Goal: Task Accomplishment & Management: Complete application form

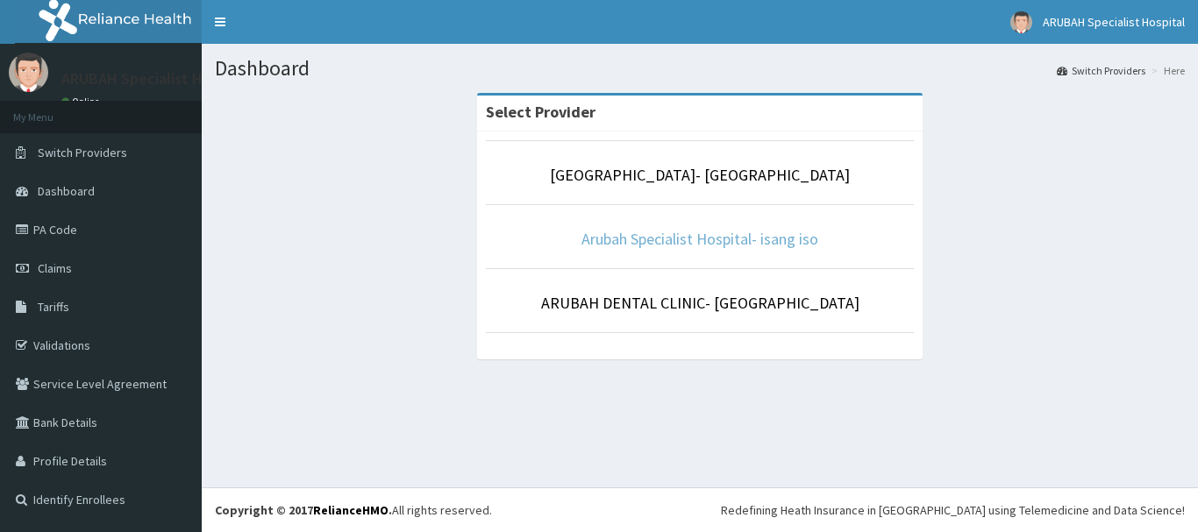
click at [671, 234] on link "Arubah Specialist Hospital- isang iso" at bounding box center [699, 239] width 237 height 20
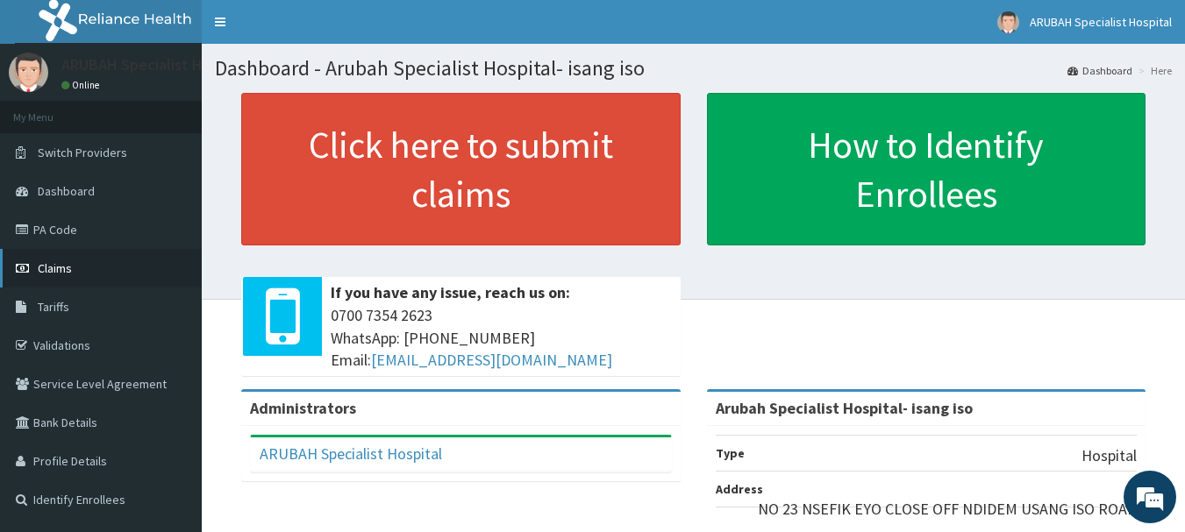
click at [82, 274] on link "Claims" at bounding box center [101, 268] width 202 height 39
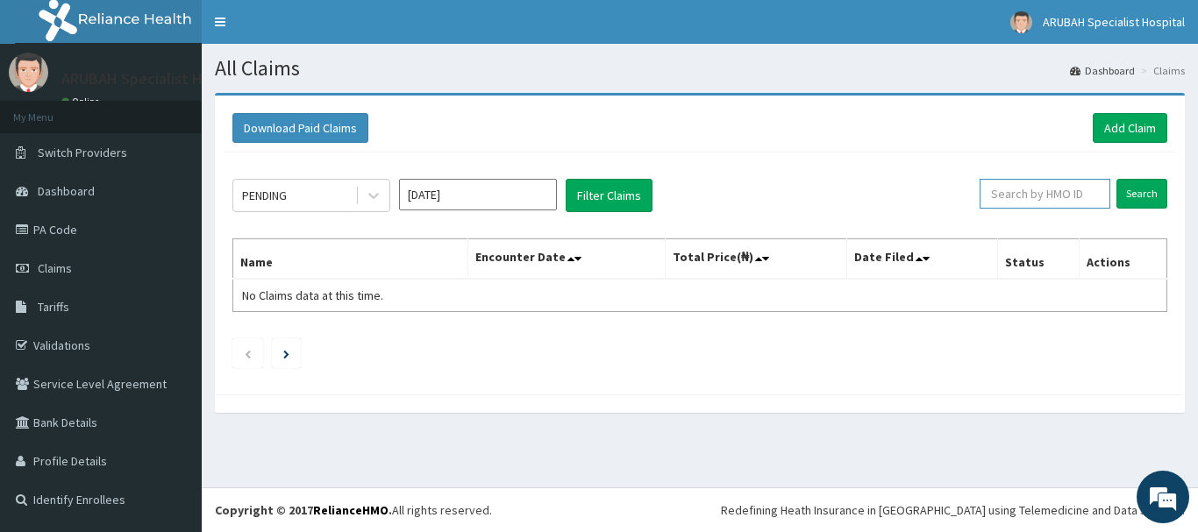
click at [1009, 198] on input "text" at bounding box center [1045, 194] width 131 height 30
paste input "WML/10109/C"
type input "WML/10109/C"
click at [1153, 191] on input "Search" at bounding box center [1141, 194] width 51 height 30
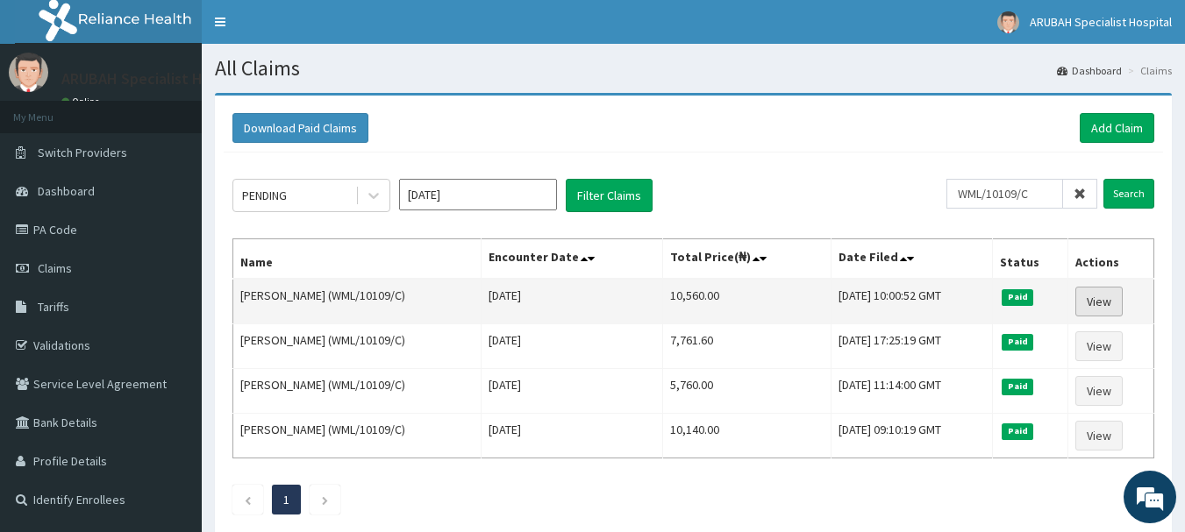
click at [1094, 296] on link "View" at bounding box center [1098, 302] width 47 height 30
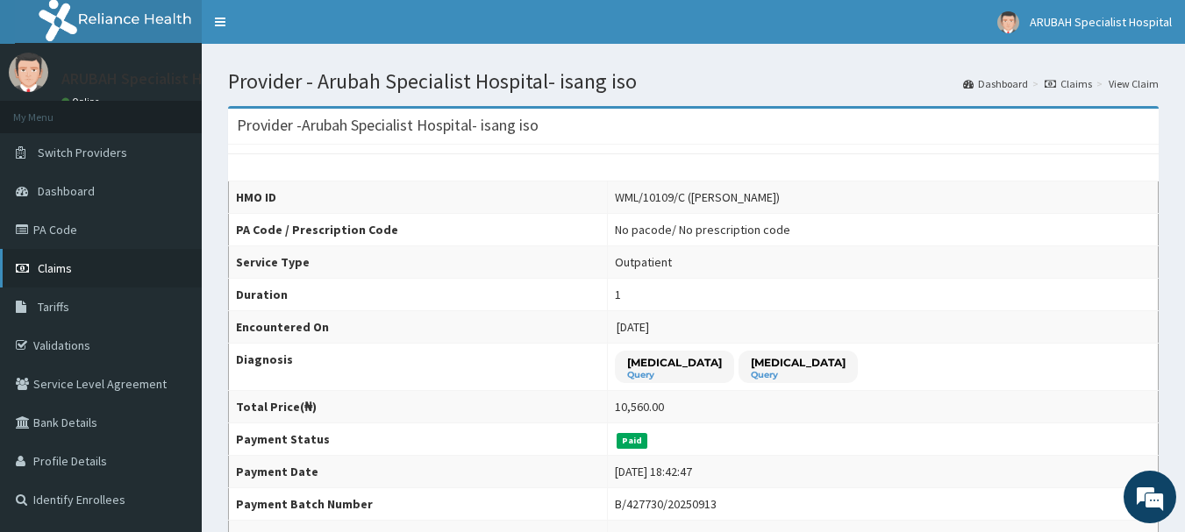
click at [59, 269] on span "Claims" at bounding box center [55, 268] width 34 height 16
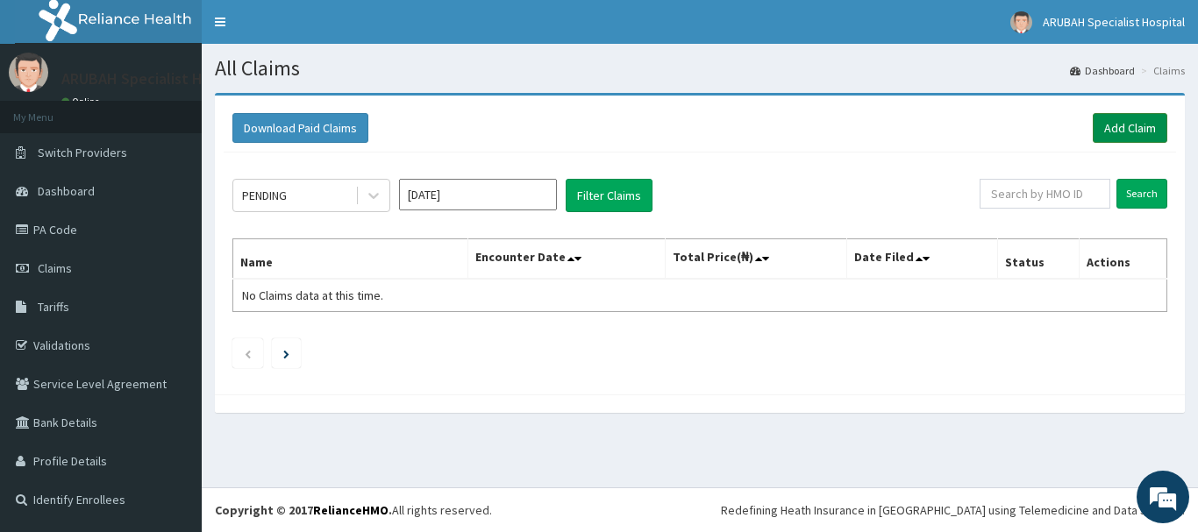
click at [1129, 132] on link "Add Claim" at bounding box center [1130, 128] width 75 height 30
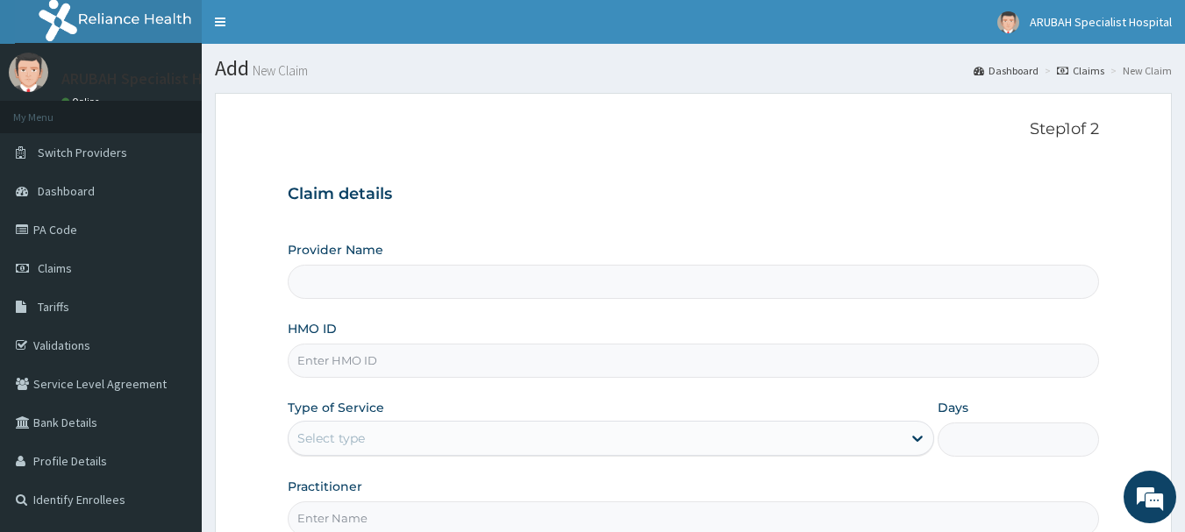
click at [376, 360] on input "HMO ID" at bounding box center [694, 361] width 812 height 34
type input "Arubah Specialist Hospital- isang iso"
paste input "WML/10109/C"
type input "WML/10109/C"
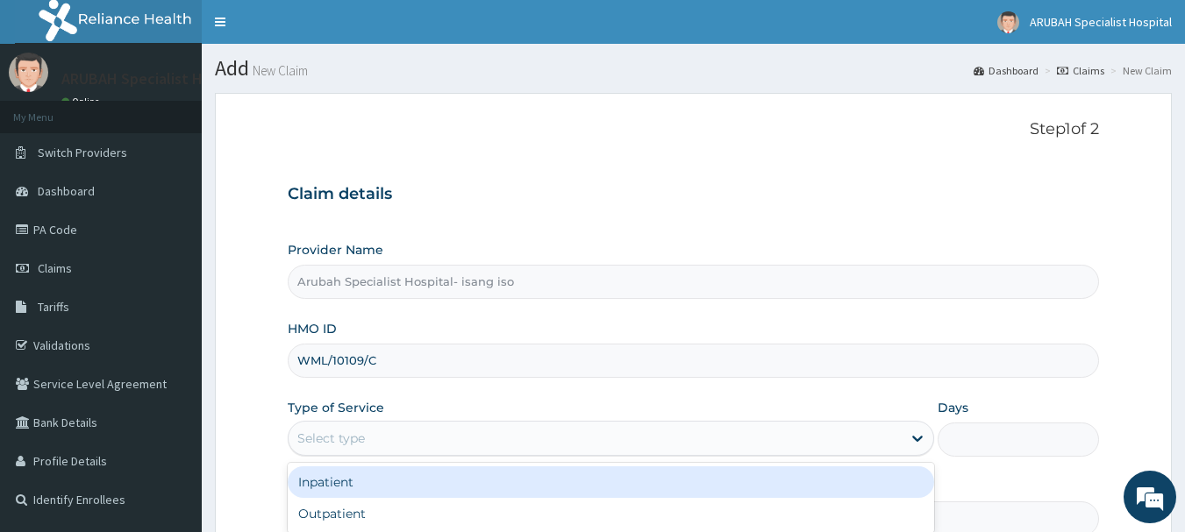
click at [367, 434] on div "Select type" at bounding box center [595, 438] width 613 height 28
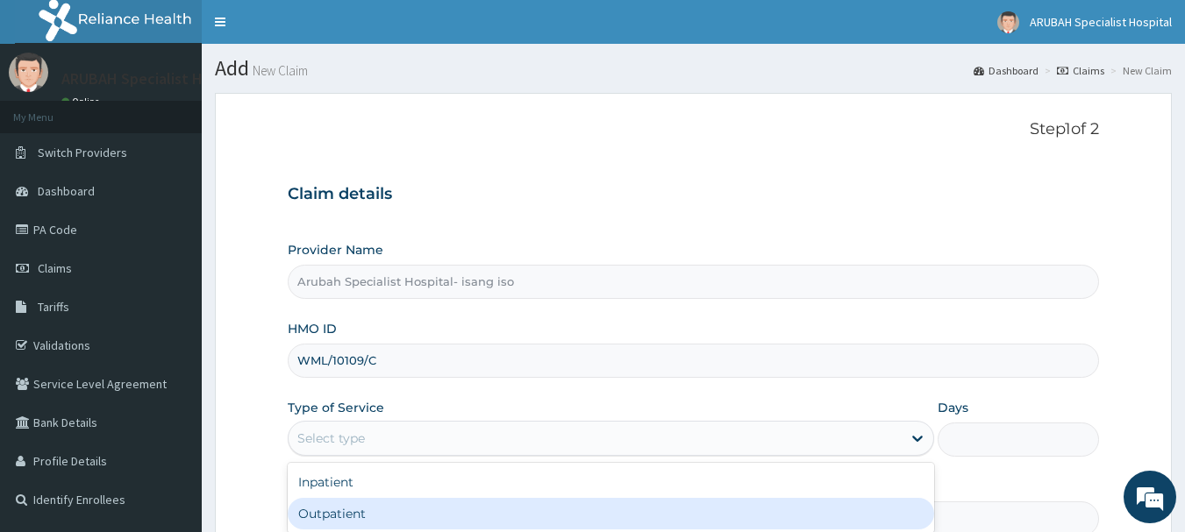
click at [353, 515] on div "Outpatient" at bounding box center [611, 514] width 646 height 32
type input "1"
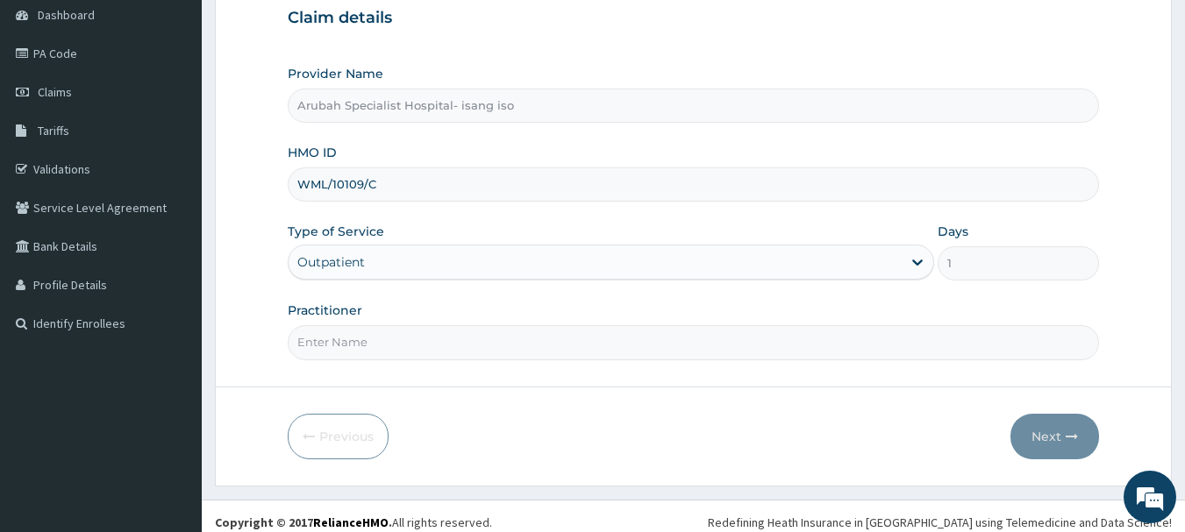
scroll to position [189, 0]
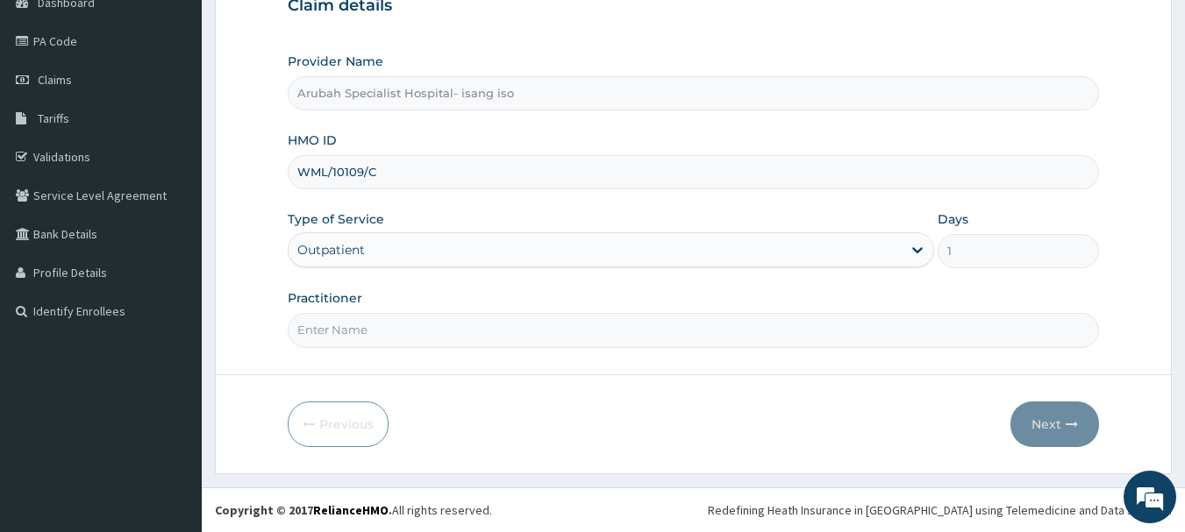
click at [446, 334] on input "Practitioner" at bounding box center [694, 330] width 812 height 34
type input "Dr. cyprian ntamu"
click at [1059, 421] on button "Next" at bounding box center [1054, 425] width 89 height 46
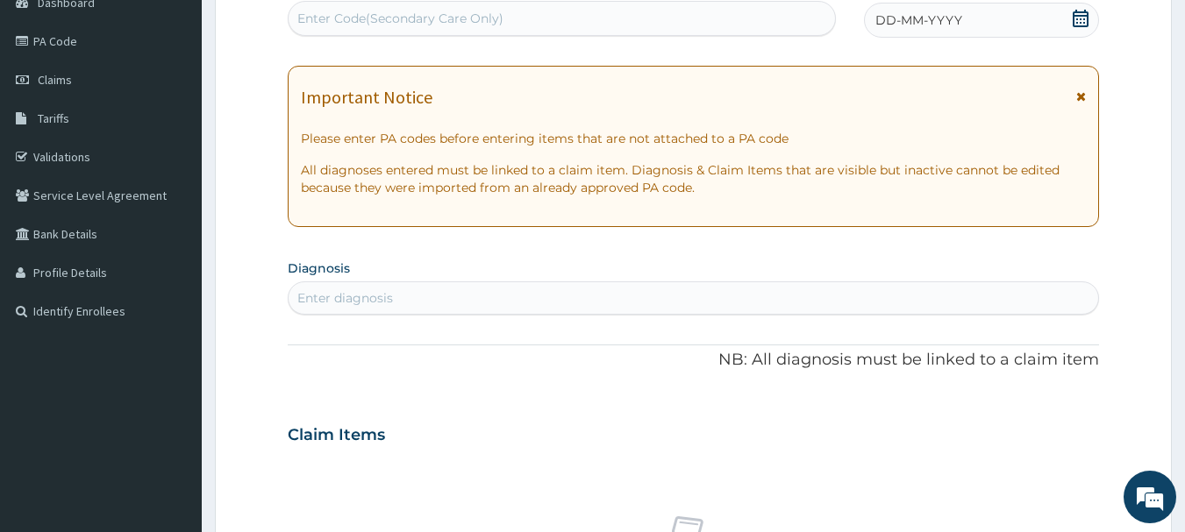
click at [597, 13] on div "Enter Code(Secondary Care Only)" at bounding box center [562, 18] width 547 height 28
type input "M"
click at [1081, 24] on icon at bounding box center [1081, 19] width 18 height 18
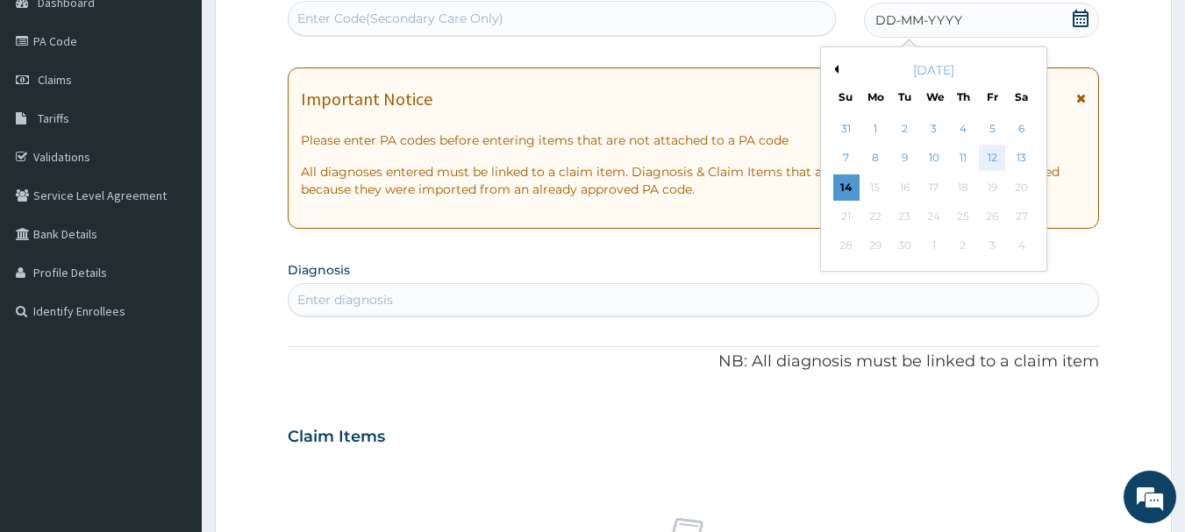
click at [990, 153] on div "12" at bounding box center [992, 159] width 26 height 26
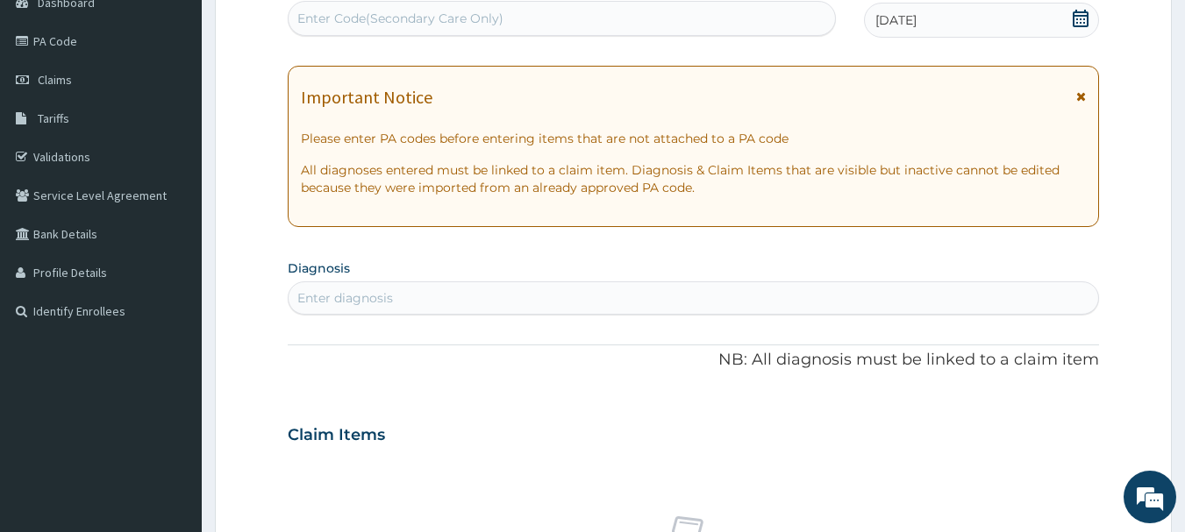
click at [721, 298] on div "Enter diagnosis" at bounding box center [694, 298] width 810 height 28
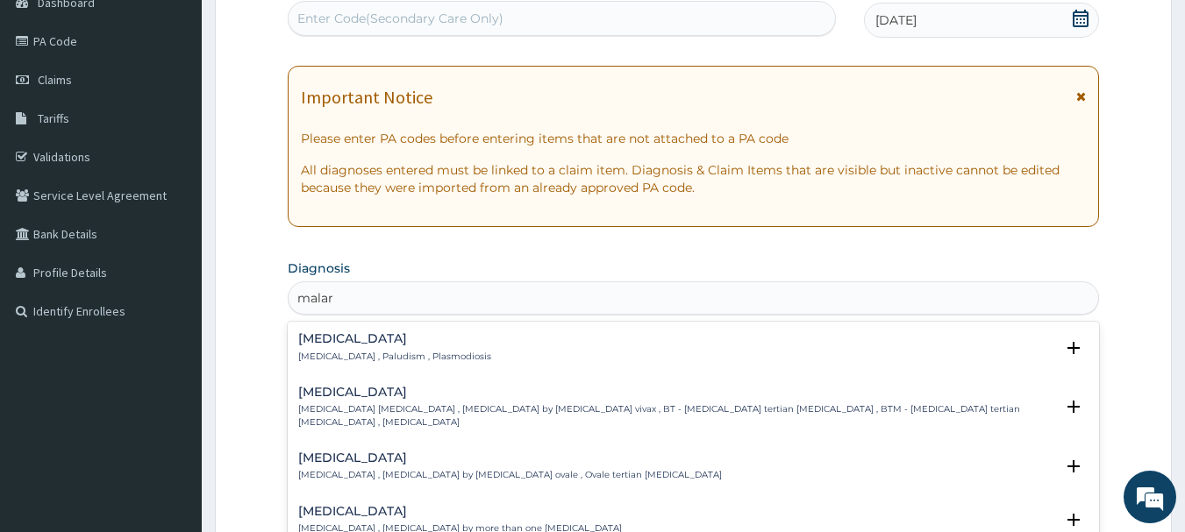
type input "malari"
click at [314, 351] on p "Malaria , Paludism , Plasmodiosis" at bounding box center [394, 357] width 193 height 12
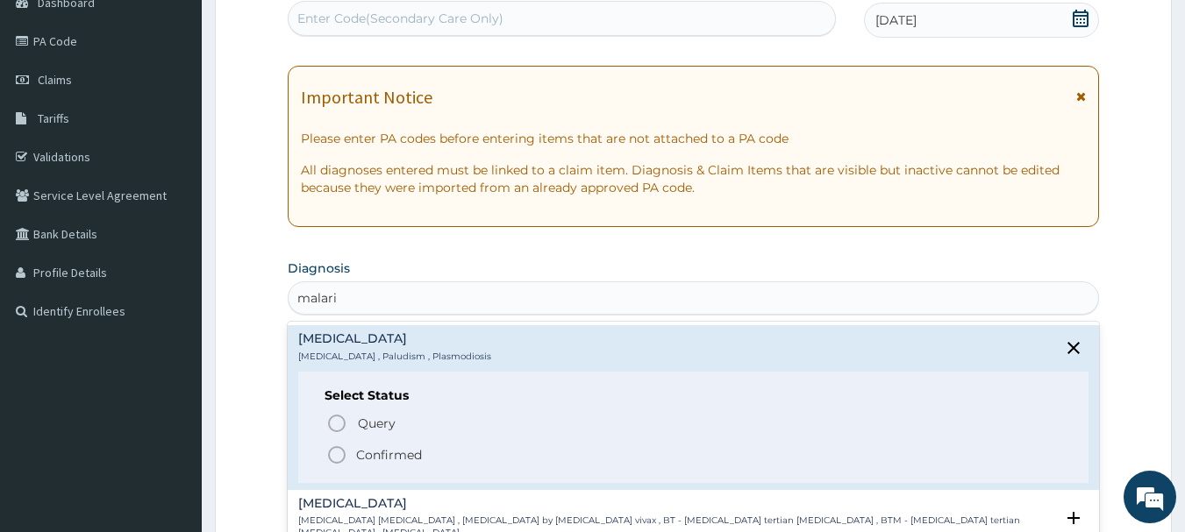
click at [334, 452] on icon "status option filled" at bounding box center [336, 455] width 21 height 21
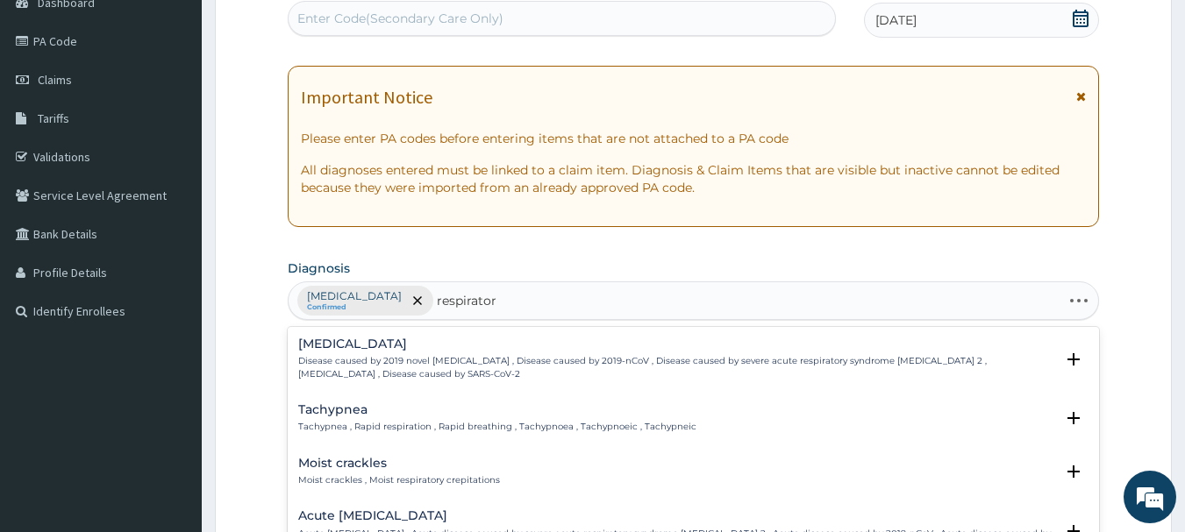
type input "respiratory"
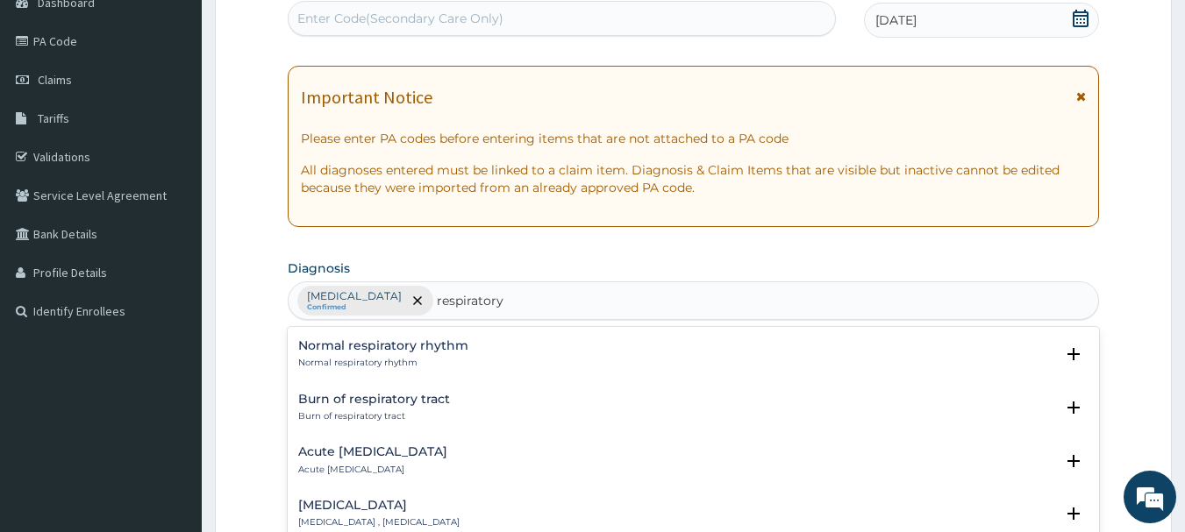
scroll to position [2385, 0]
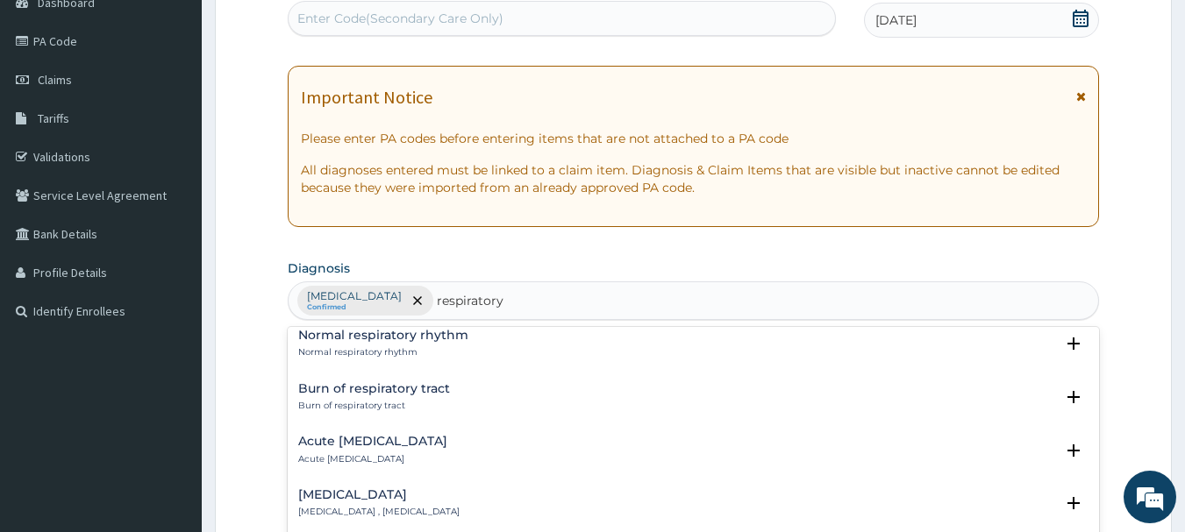
click at [326, 435] on h4 "Acute respiratory disease" at bounding box center [372, 441] width 149 height 13
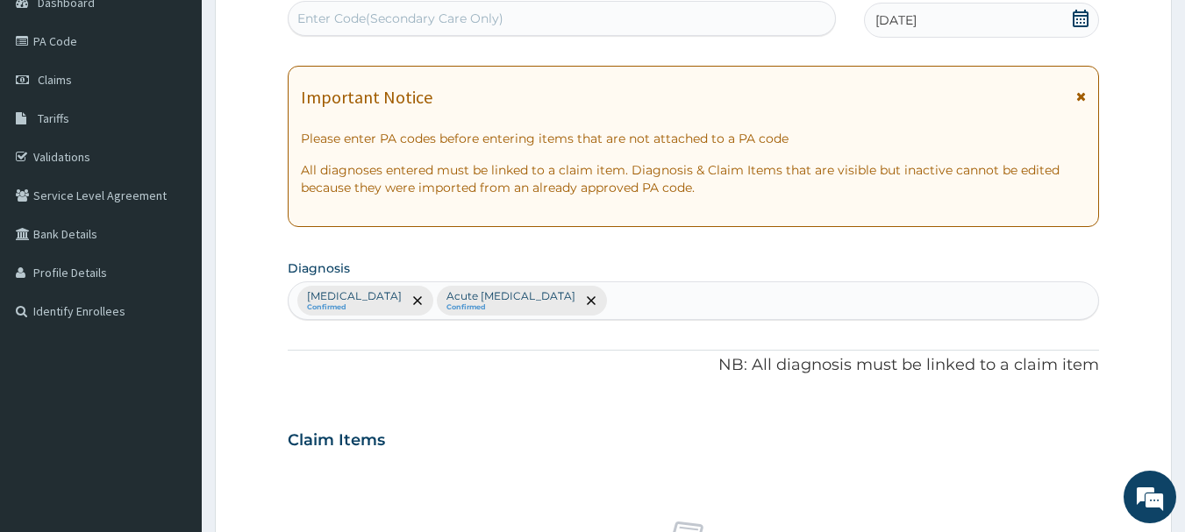
scroll to position [654, 0]
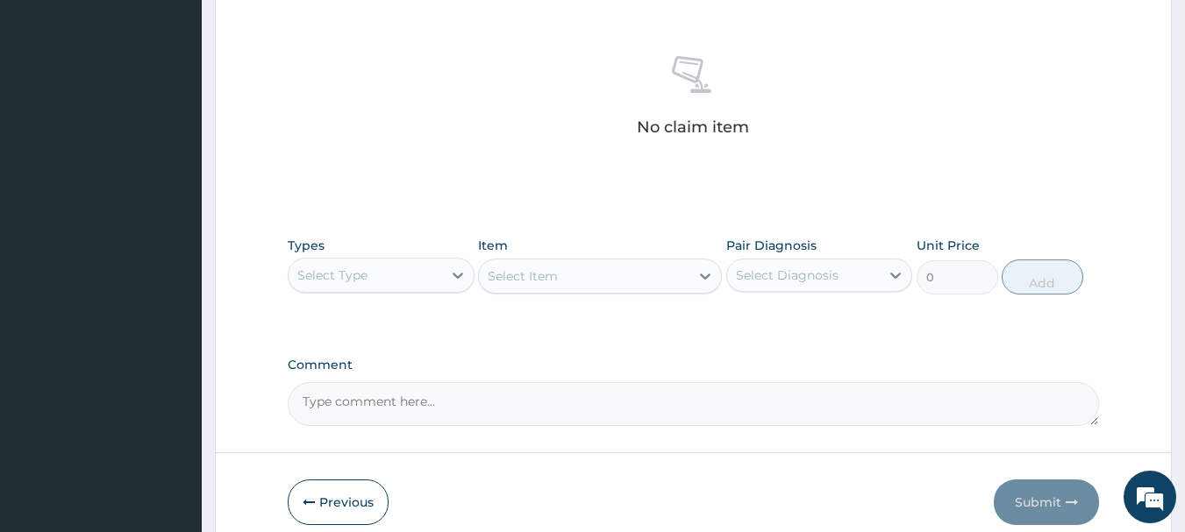
click at [323, 271] on div "Select Type" at bounding box center [332, 276] width 70 height 18
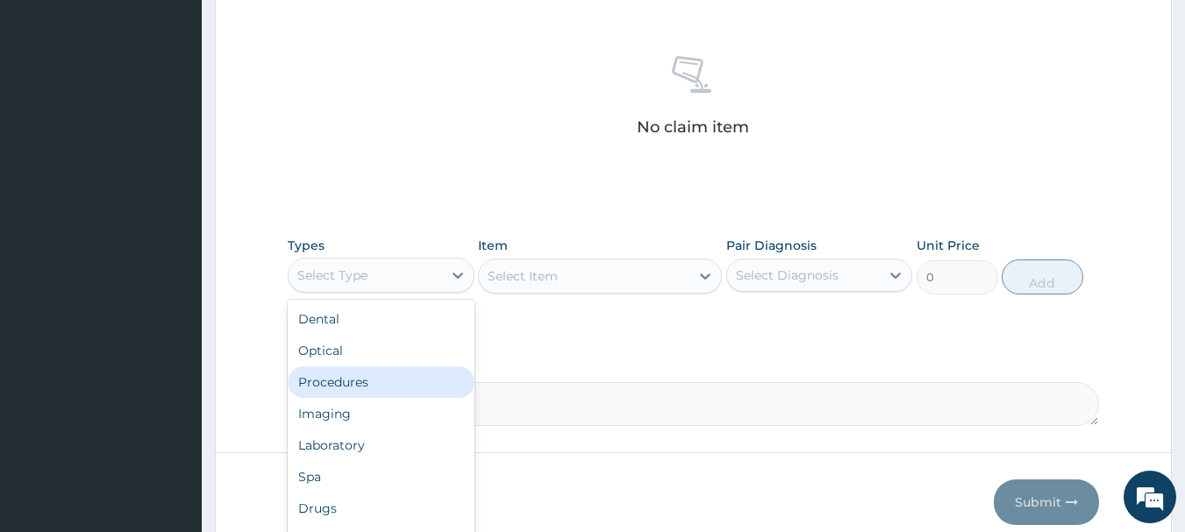
click at [323, 374] on div "Procedures" at bounding box center [381, 383] width 187 height 32
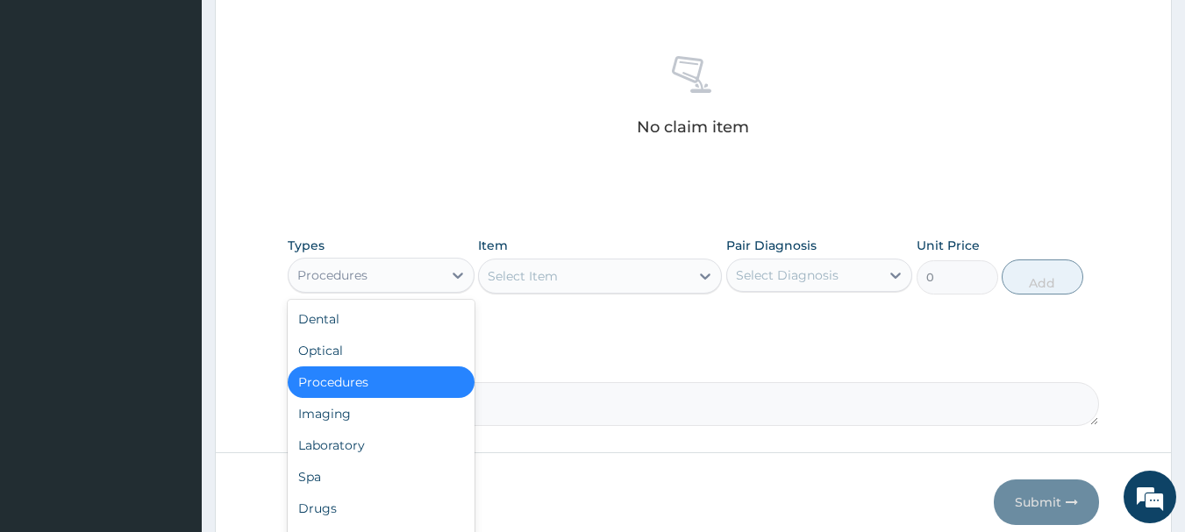
click at [423, 271] on div "Procedures" at bounding box center [365, 275] width 153 height 28
click at [331, 497] on div "Drugs" at bounding box center [381, 509] width 187 height 32
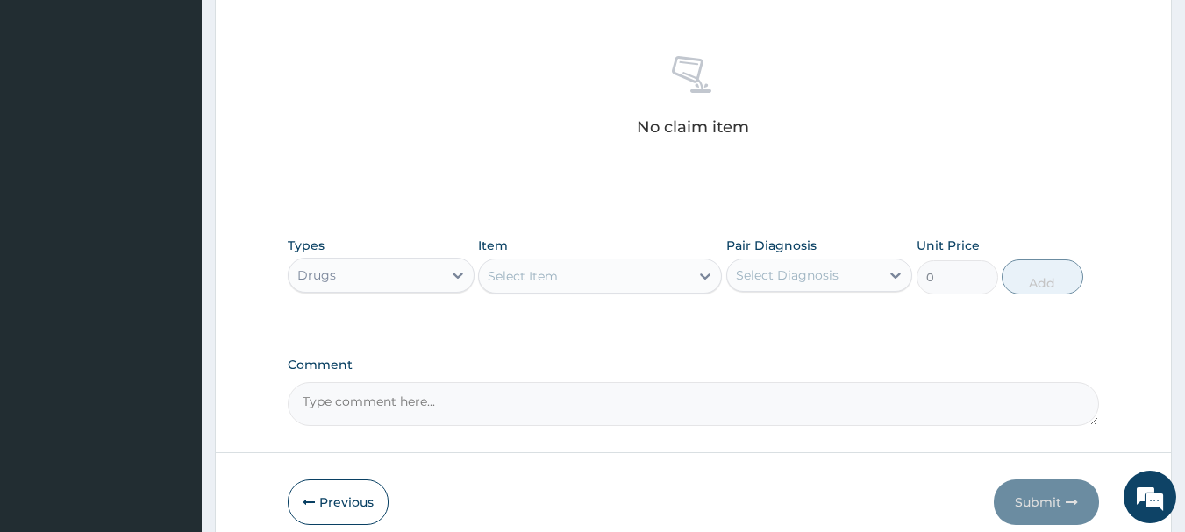
click at [506, 276] on div "Select Item" at bounding box center [523, 276] width 70 height 18
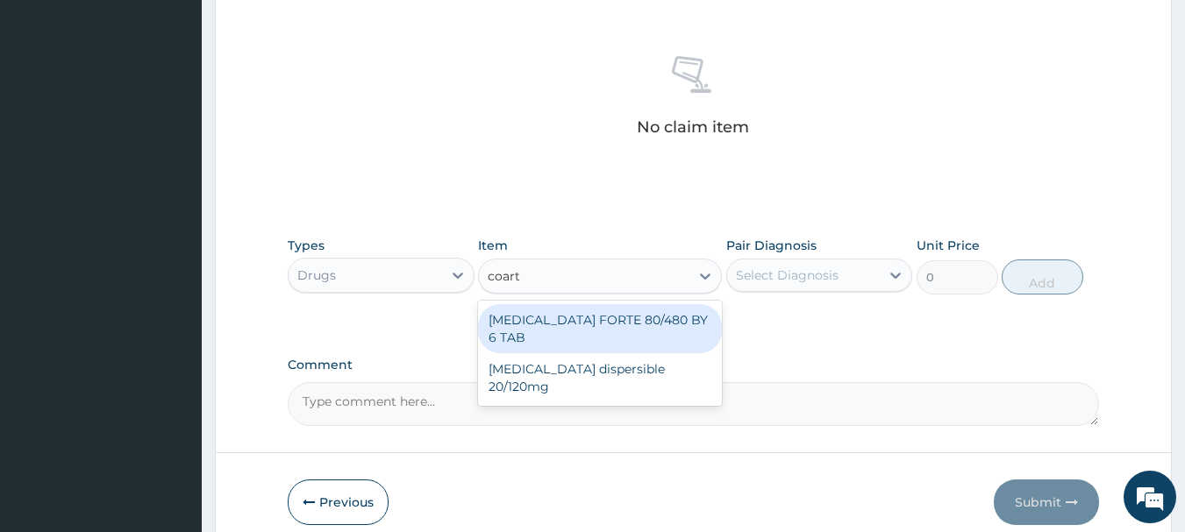
type input "coarte"
click at [534, 326] on div "COARTEM FORTE 80/480 BY 6 TAB" at bounding box center [600, 328] width 244 height 49
type input "501.6"
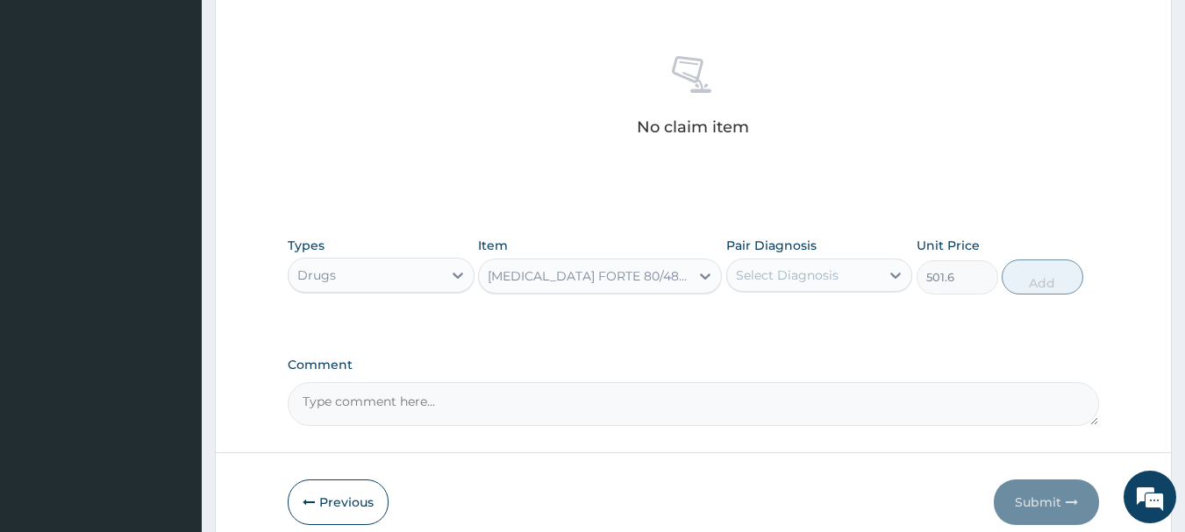
click at [813, 273] on div "Select Diagnosis" at bounding box center [787, 276] width 103 height 18
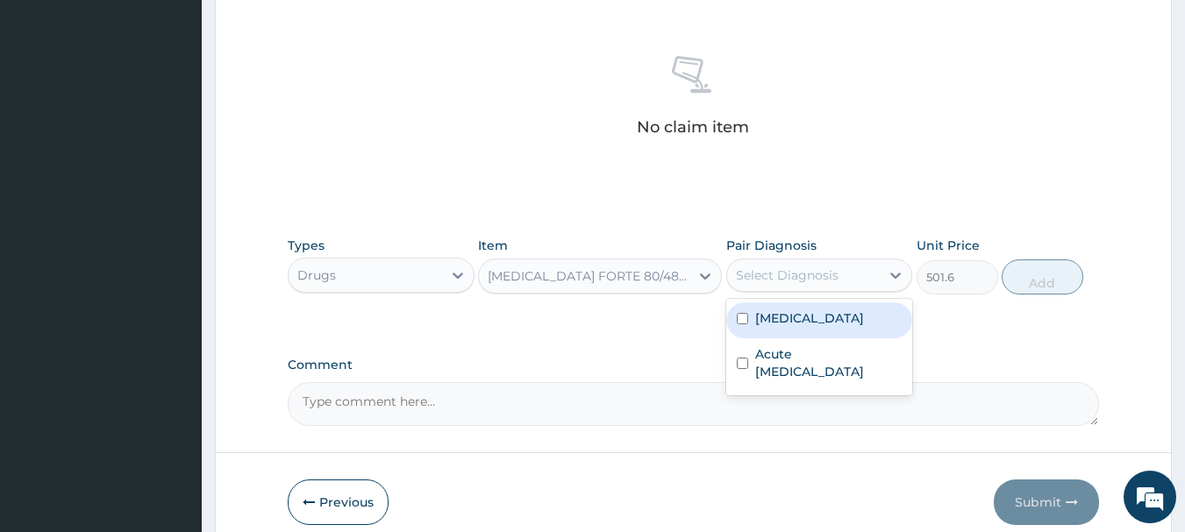
click at [739, 323] on input "checkbox" at bounding box center [742, 318] width 11 height 11
checkbox input "true"
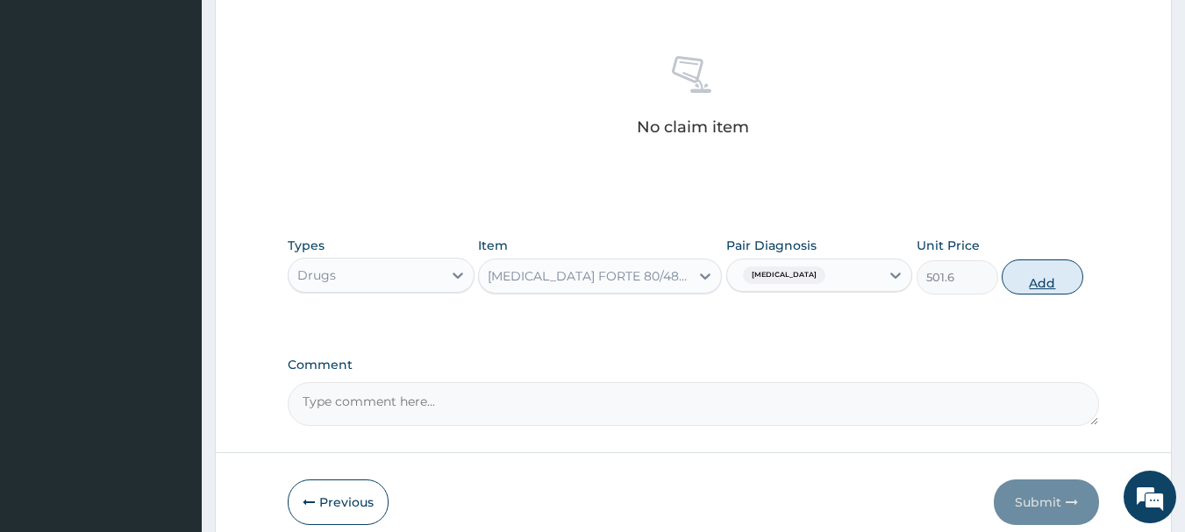
click at [1046, 278] on button "Add" at bounding box center [1043, 277] width 82 height 35
type input "0"
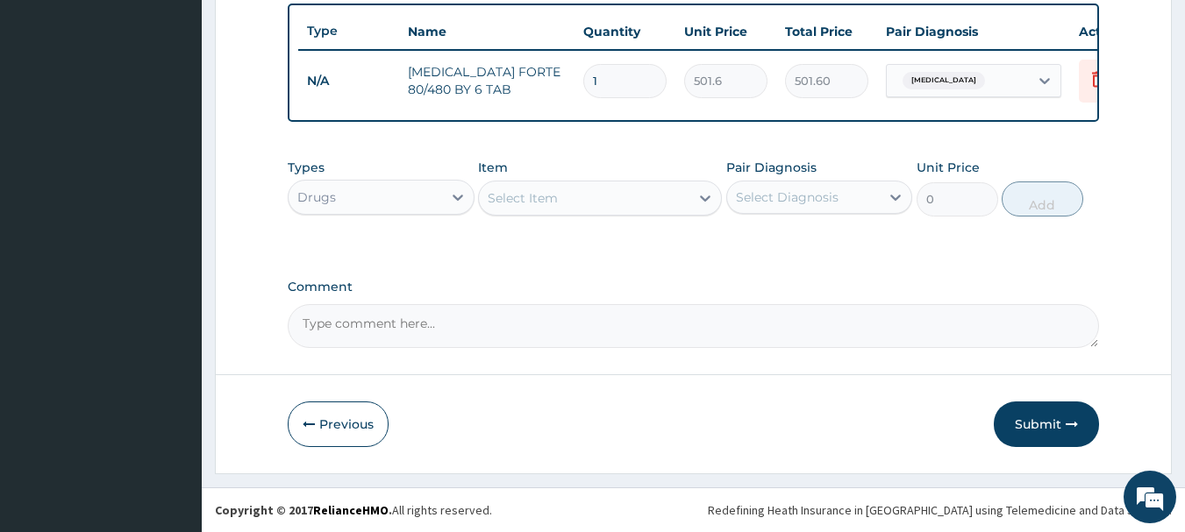
type input "0.00"
type input "6"
type input "3009.60"
type input "6"
click at [565, 203] on div "Select Item" at bounding box center [584, 198] width 210 height 28
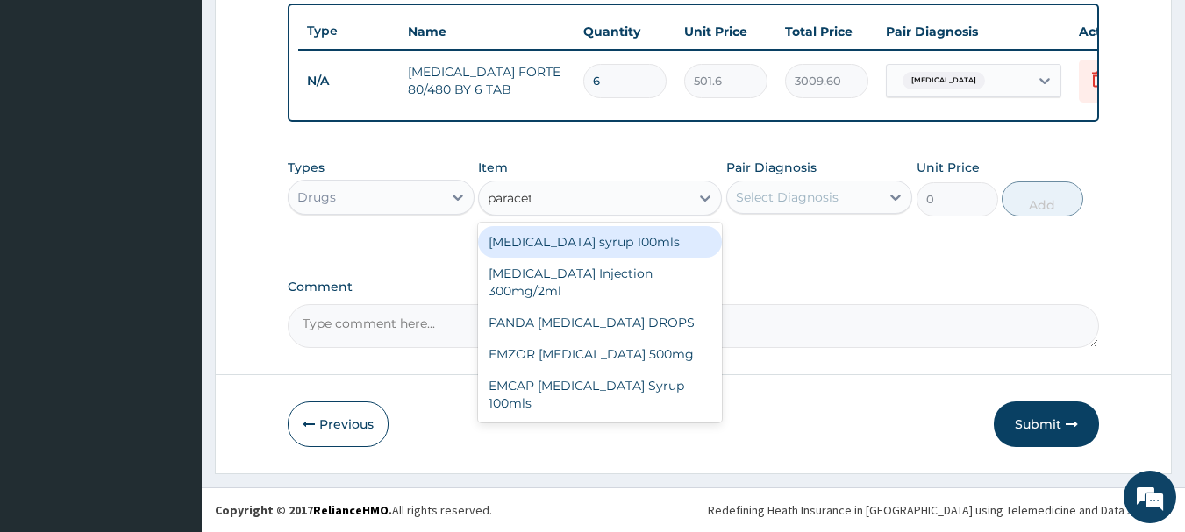
type input "paraceta"
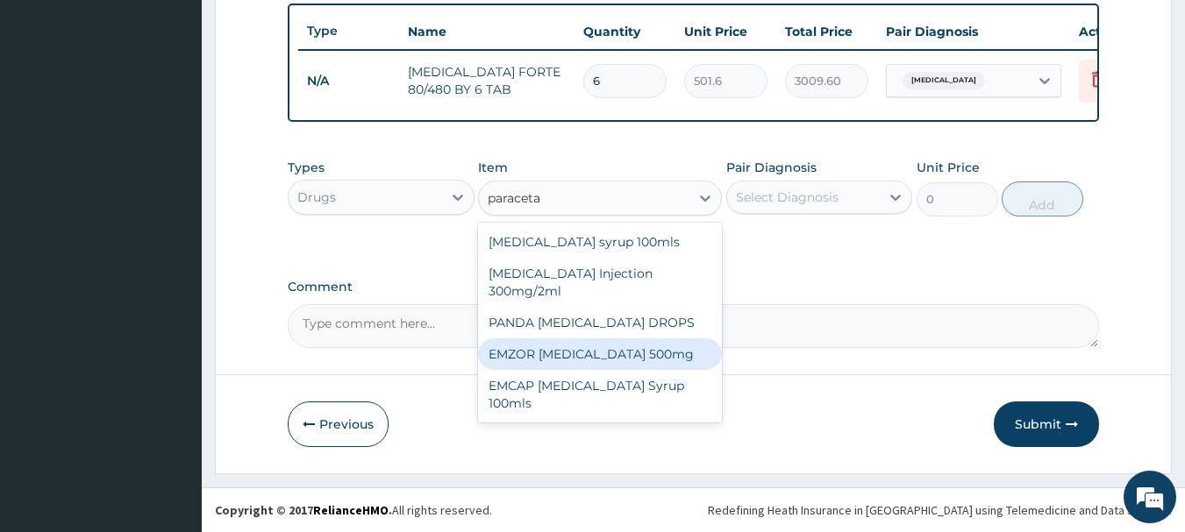
click at [557, 350] on div "EMZOR PARACETAMOL 500mg" at bounding box center [600, 355] width 244 height 32
type input "26.4"
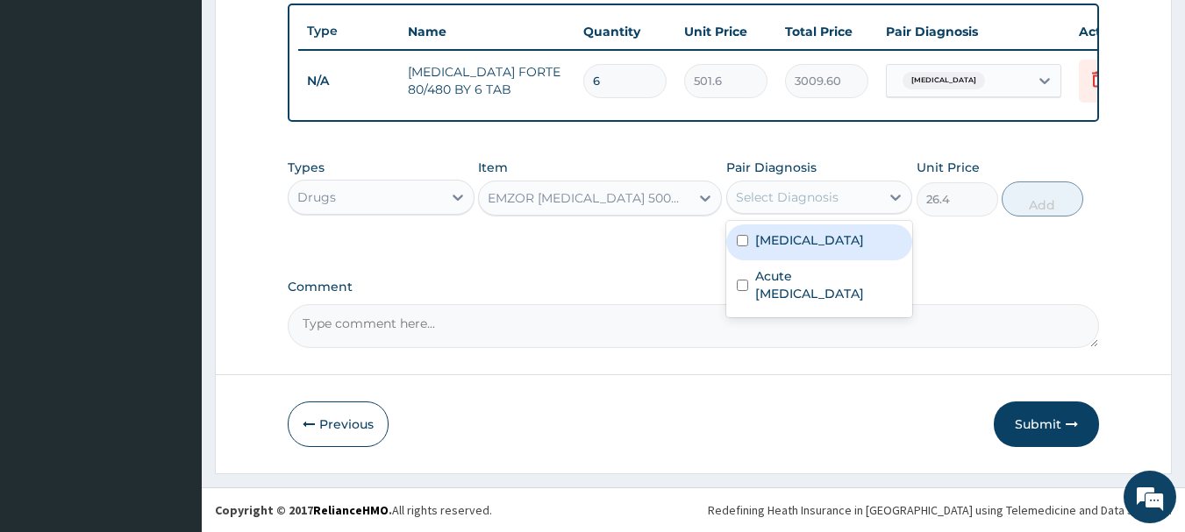
click at [807, 206] on div "Select Diagnosis" at bounding box center [787, 198] width 103 height 18
click at [738, 246] on input "checkbox" at bounding box center [742, 240] width 11 height 11
checkbox input "true"
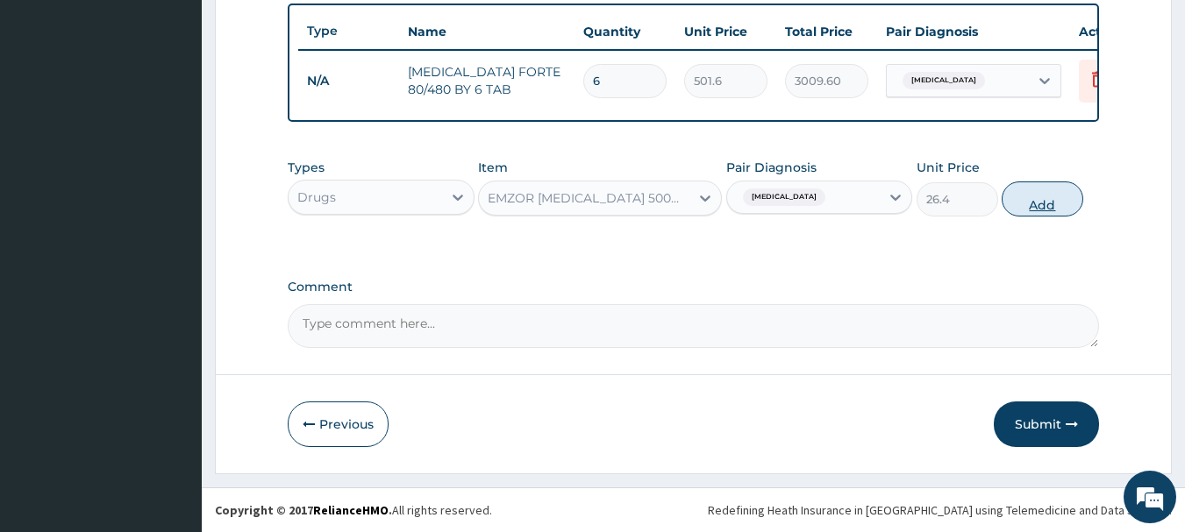
click at [1064, 200] on button "Add" at bounding box center [1043, 199] width 82 height 35
type input "0"
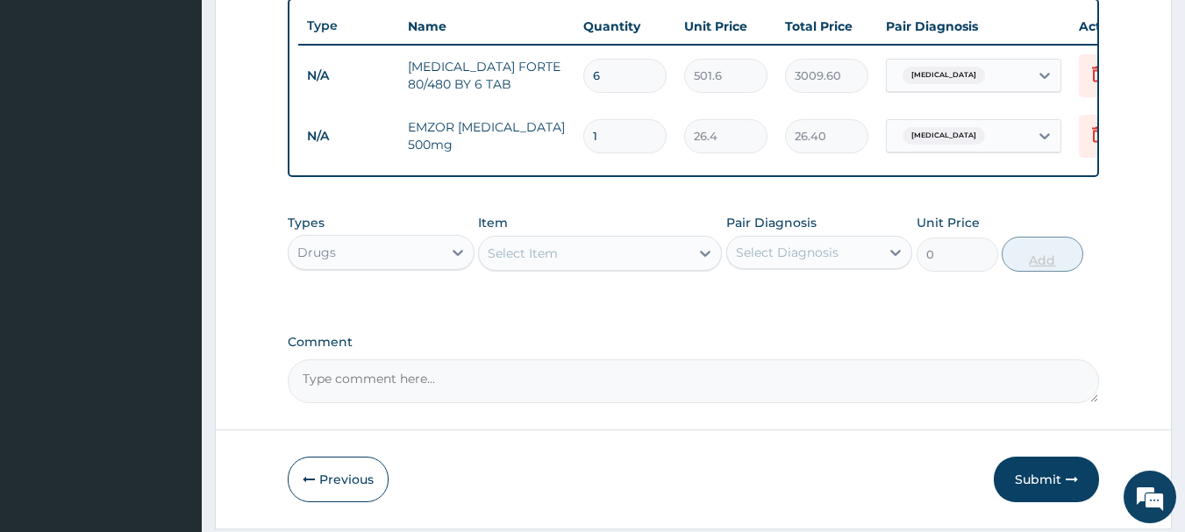
type input "18"
type input "475.20"
type input "18"
click at [526, 262] on div "Select Item" at bounding box center [523, 254] width 70 height 18
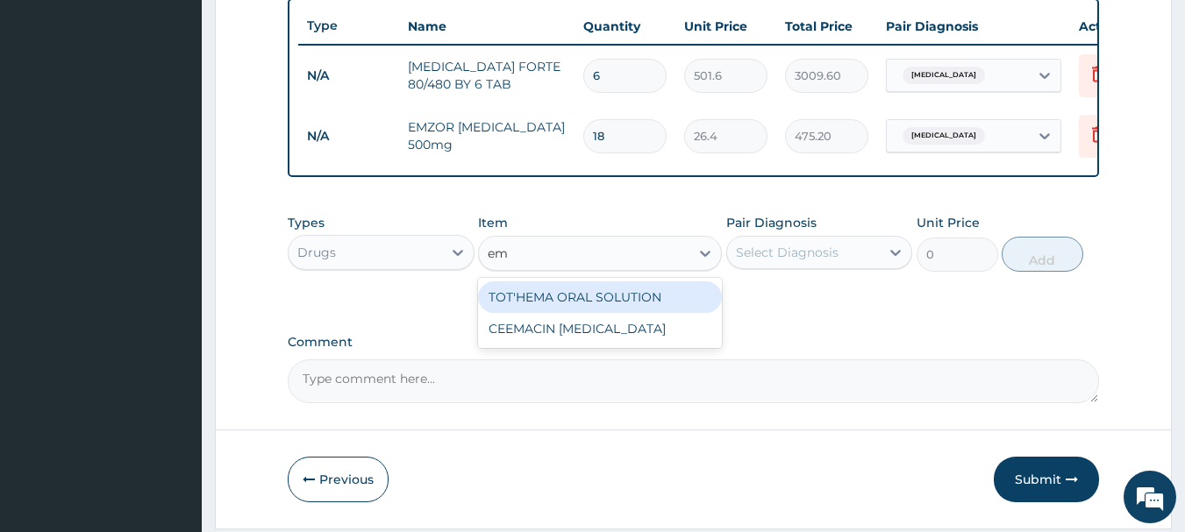
type input "e"
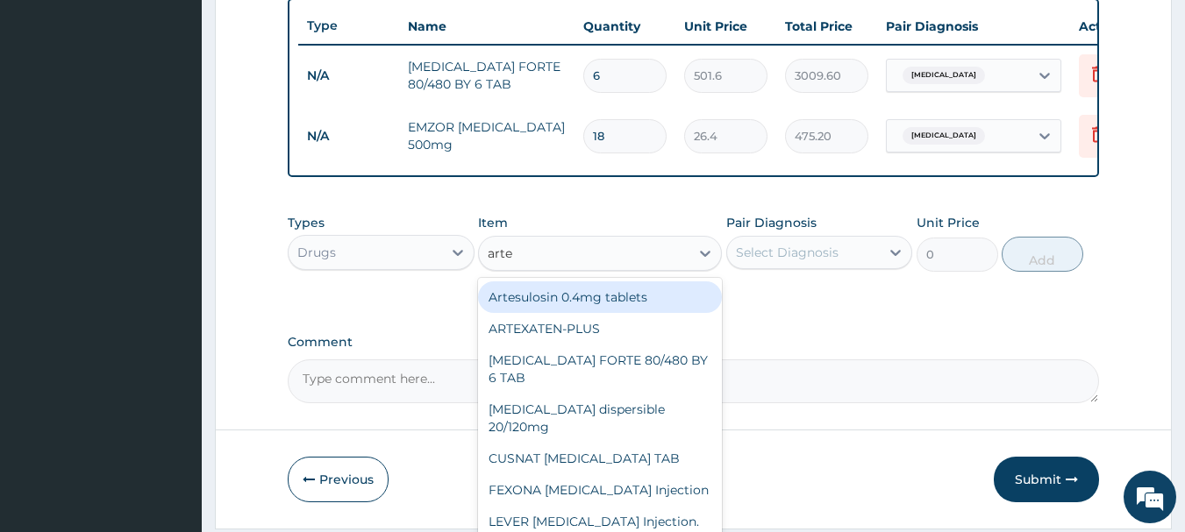
type input "artee"
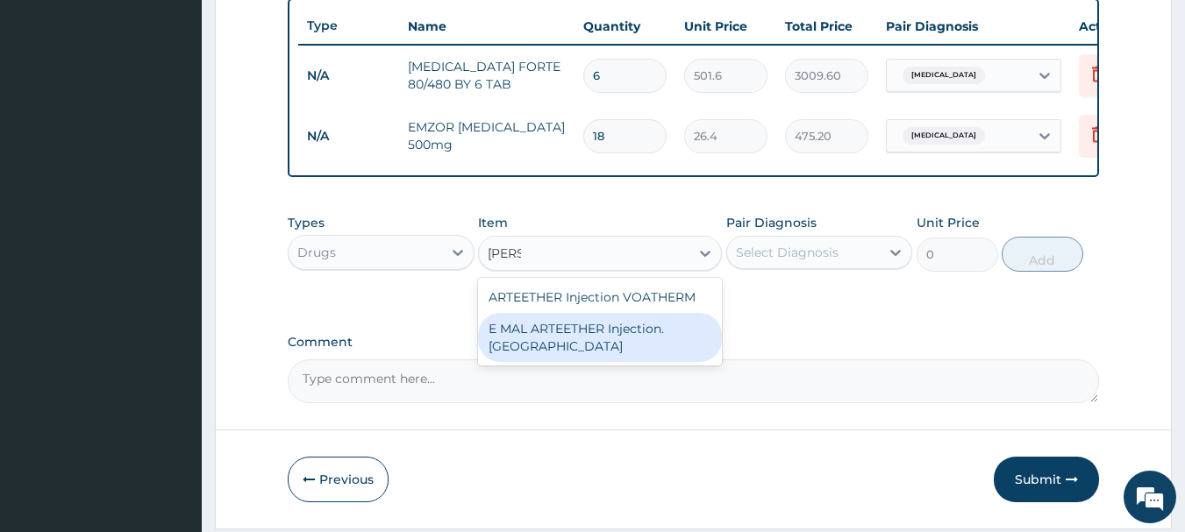
click at [526, 339] on div "E MAL ARTEETHER Injection. FIDSON" at bounding box center [600, 337] width 244 height 49
type input "1980"
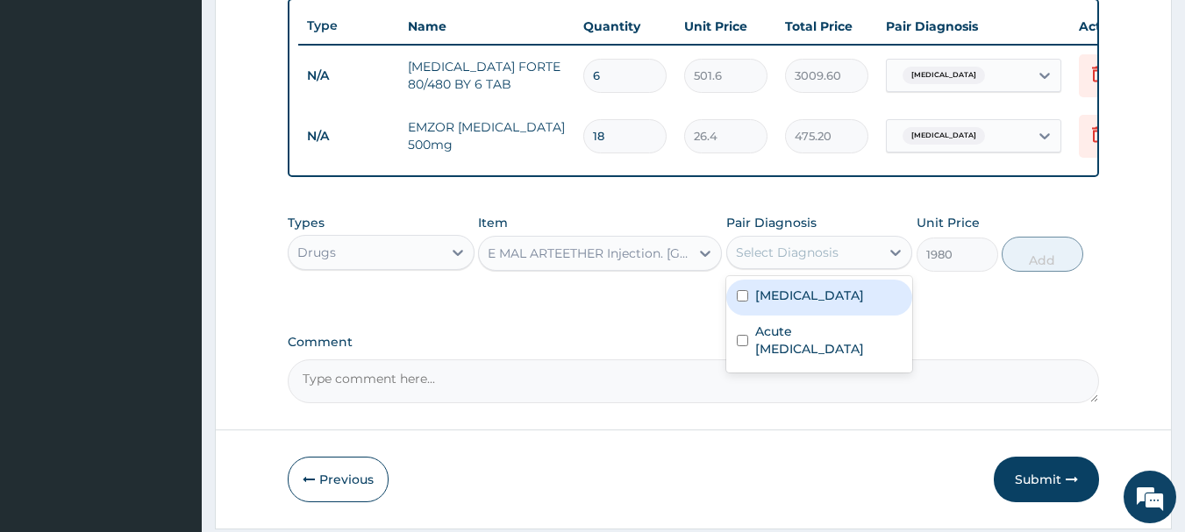
click at [787, 261] on div "Select Diagnosis" at bounding box center [787, 253] width 103 height 18
click at [744, 302] on input "checkbox" at bounding box center [742, 295] width 11 height 11
checkbox input "true"
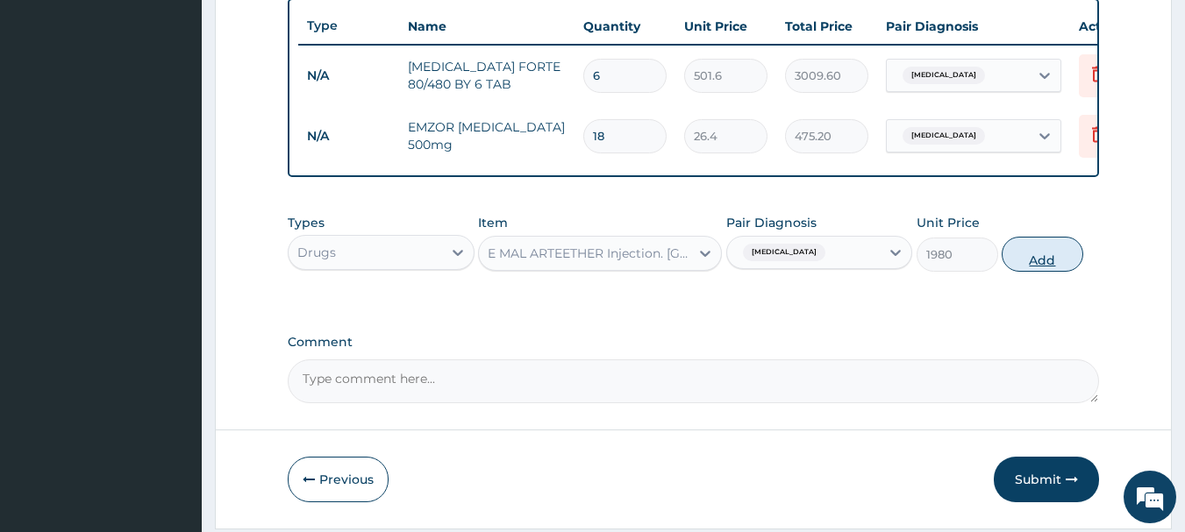
click at [1041, 256] on button "Add" at bounding box center [1043, 254] width 82 height 35
type input "0"
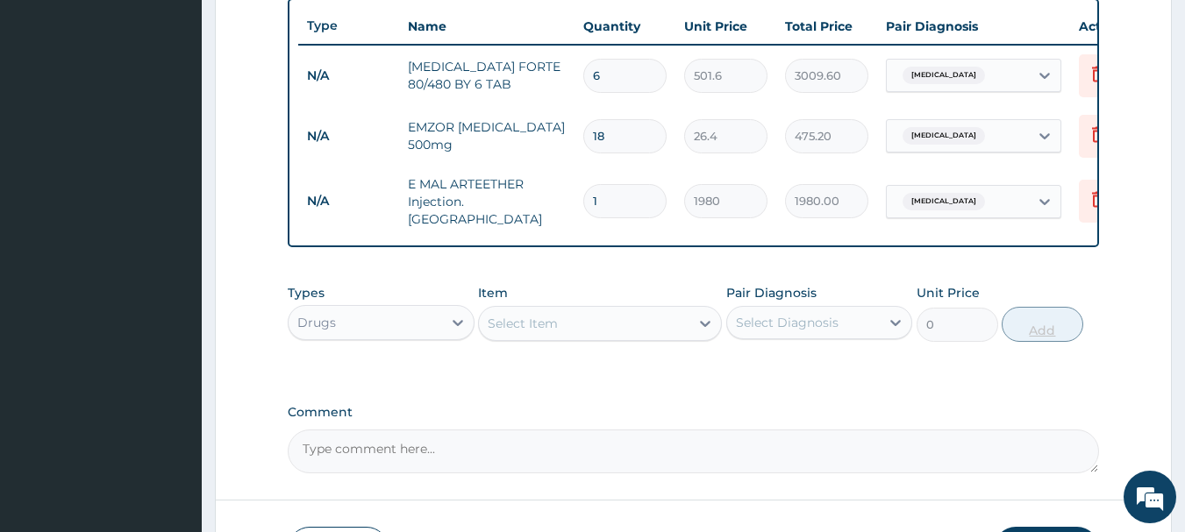
type input "0.00"
type input "3"
type input "5940.00"
type input "3"
click at [622, 324] on div "Select Item" at bounding box center [584, 324] width 210 height 28
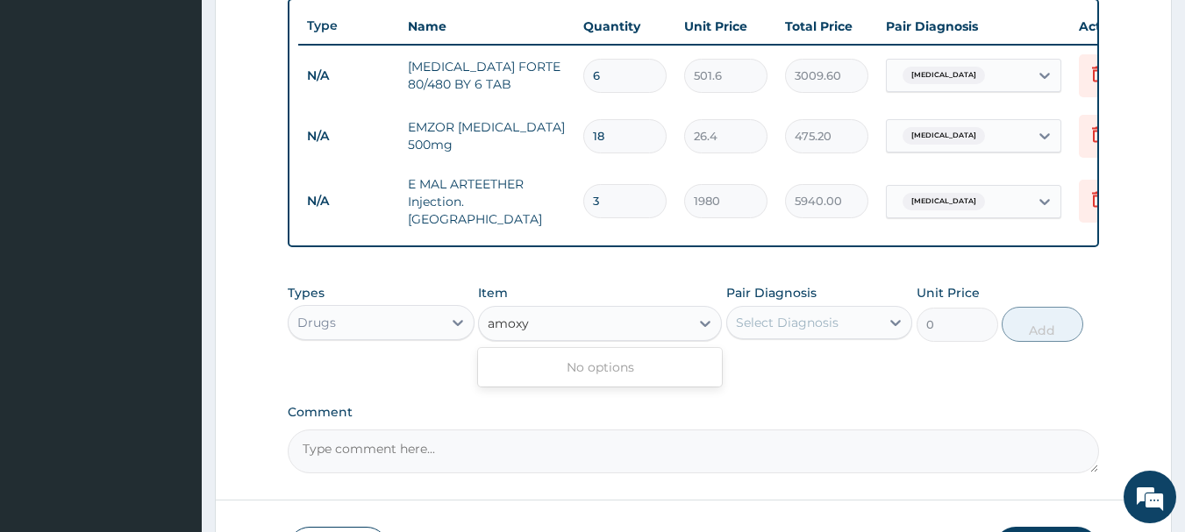
type input "amox"
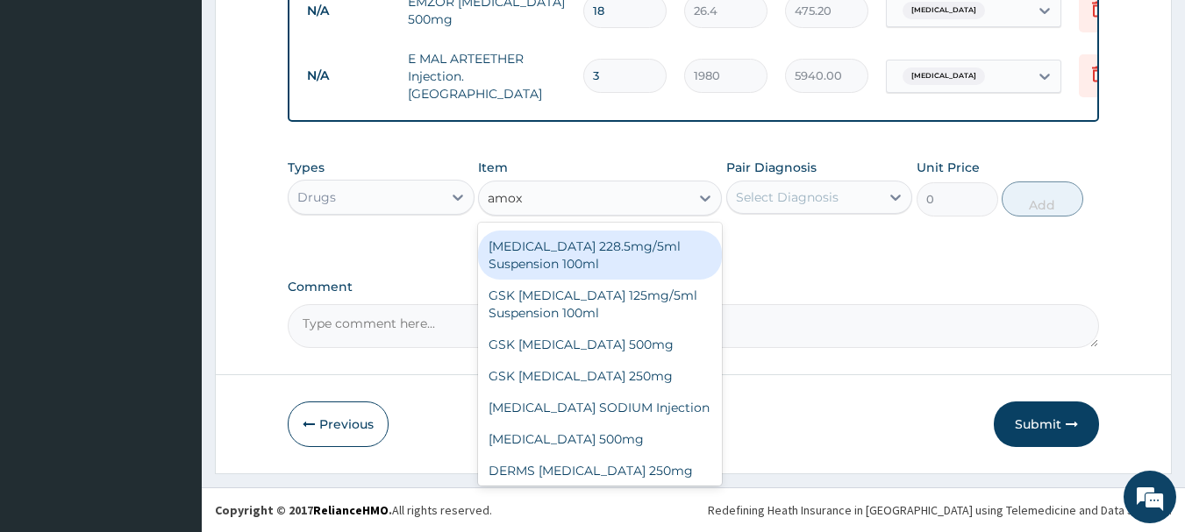
scroll to position [32, 0]
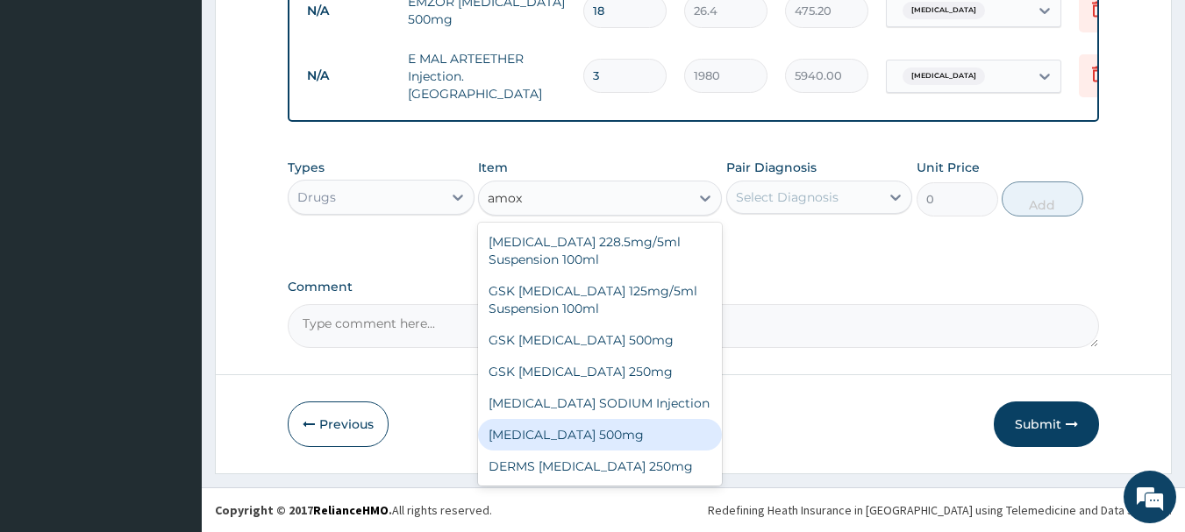
click at [639, 429] on div "AMOXICILLIN 500mg" at bounding box center [600, 435] width 244 height 32
type input "79.2"
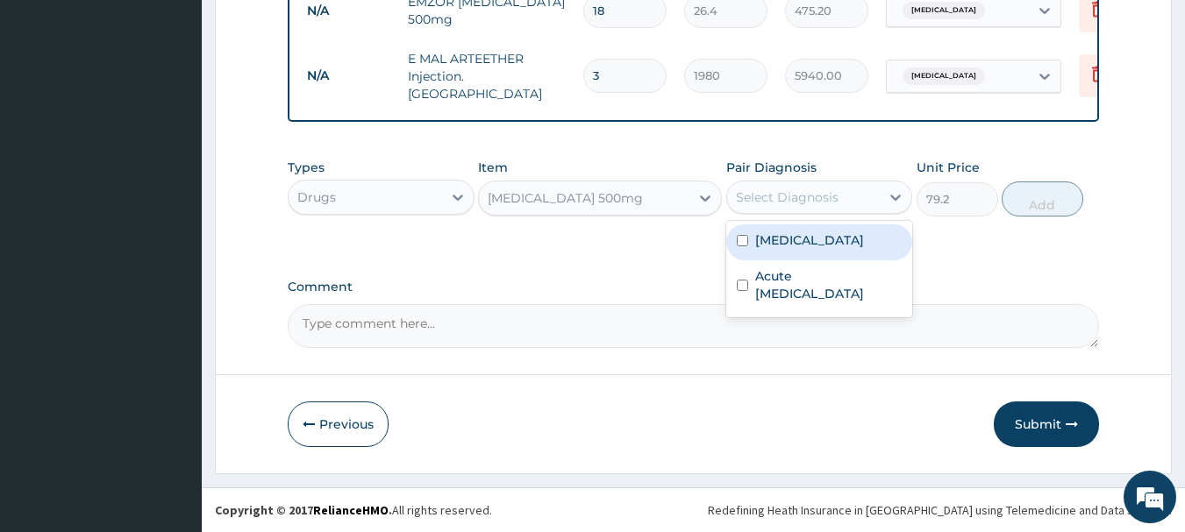
click at [745, 198] on div "Select Diagnosis" at bounding box center [787, 198] width 103 height 18
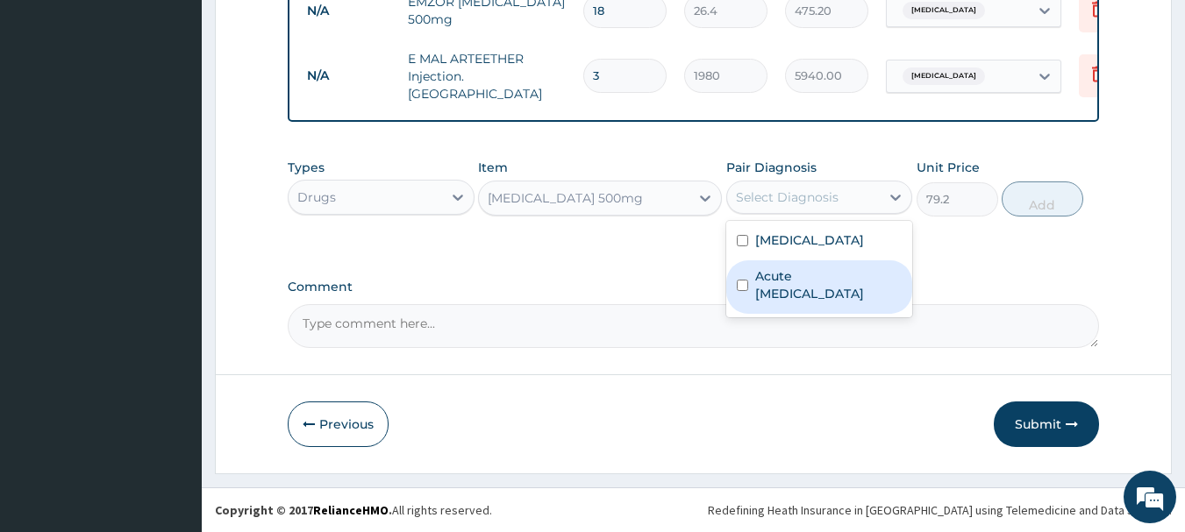
click at [737, 286] on input "checkbox" at bounding box center [742, 285] width 11 height 11
checkbox input "true"
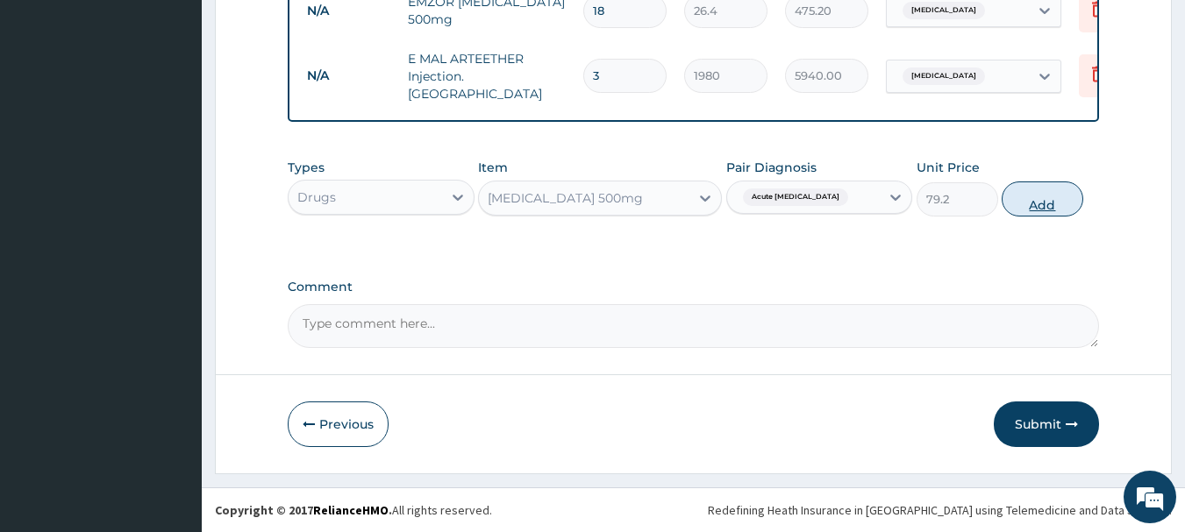
click at [1049, 193] on button "Add" at bounding box center [1043, 199] width 82 height 35
type input "0"
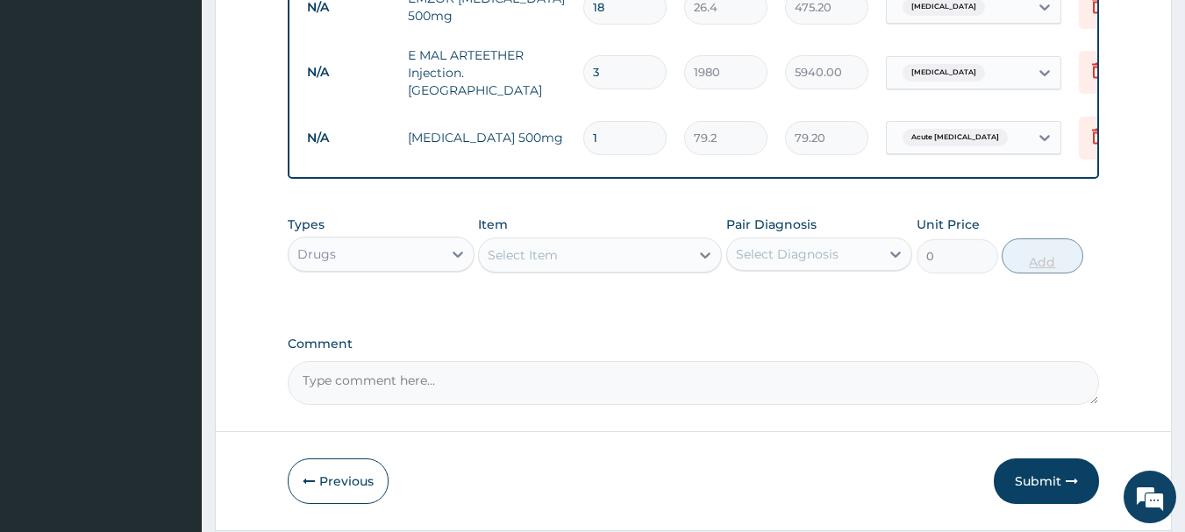
type input "0.00"
type input "2"
type input "158.40"
type input "20"
type input "1584.00"
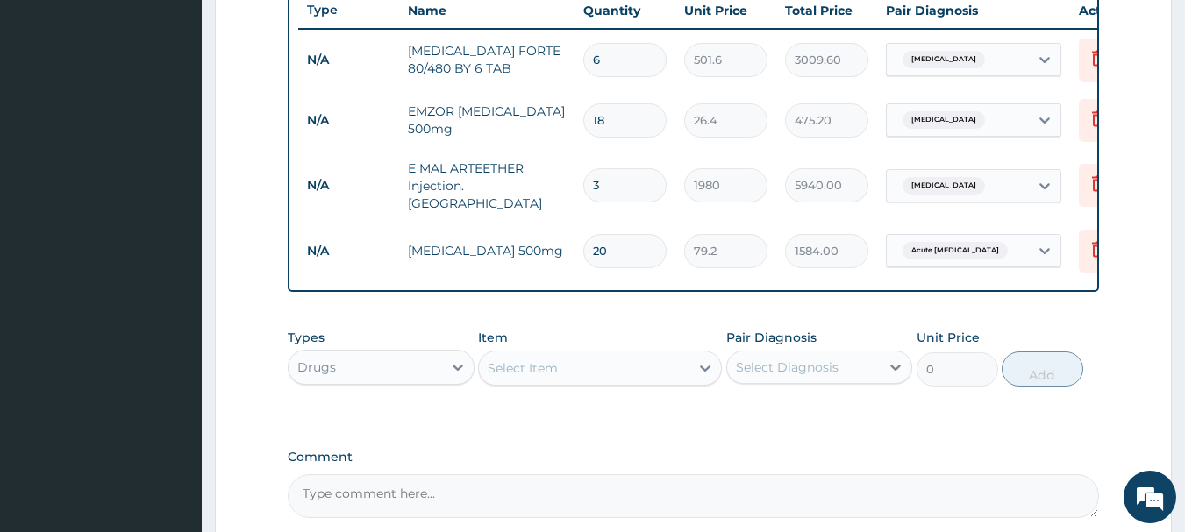
scroll to position [844, 0]
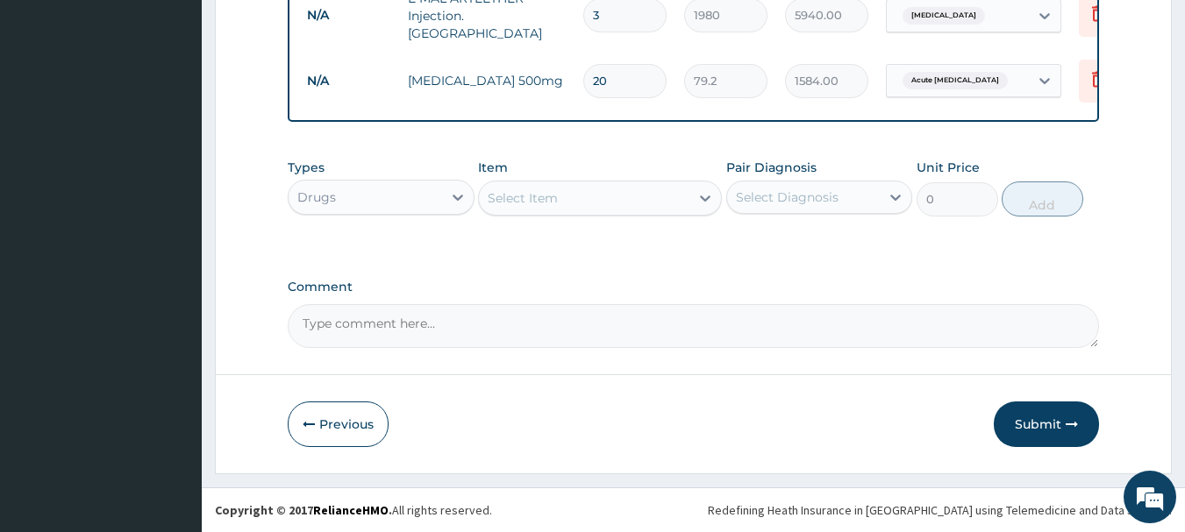
type input "20"
click at [1031, 408] on button "Submit" at bounding box center [1046, 425] width 105 height 46
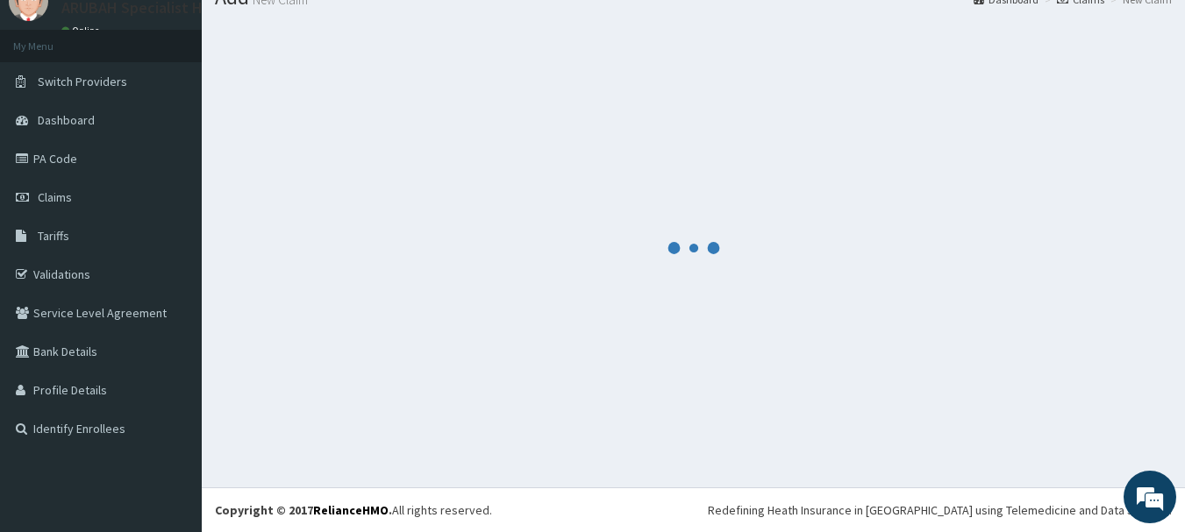
scroll to position [71, 0]
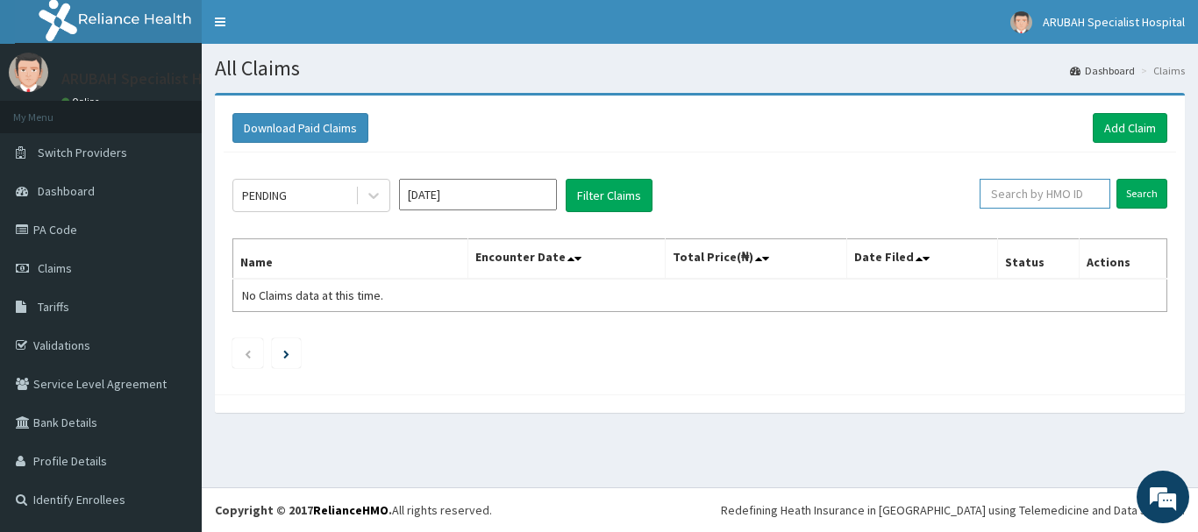
click at [999, 191] on input "text" at bounding box center [1045, 194] width 131 height 30
paste input "WML/10109/A"
type input "WML/10109/A"
click at [1145, 206] on input "Search" at bounding box center [1141, 194] width 51 height 30
